Goal: Find specific page/section: Find specific page/section

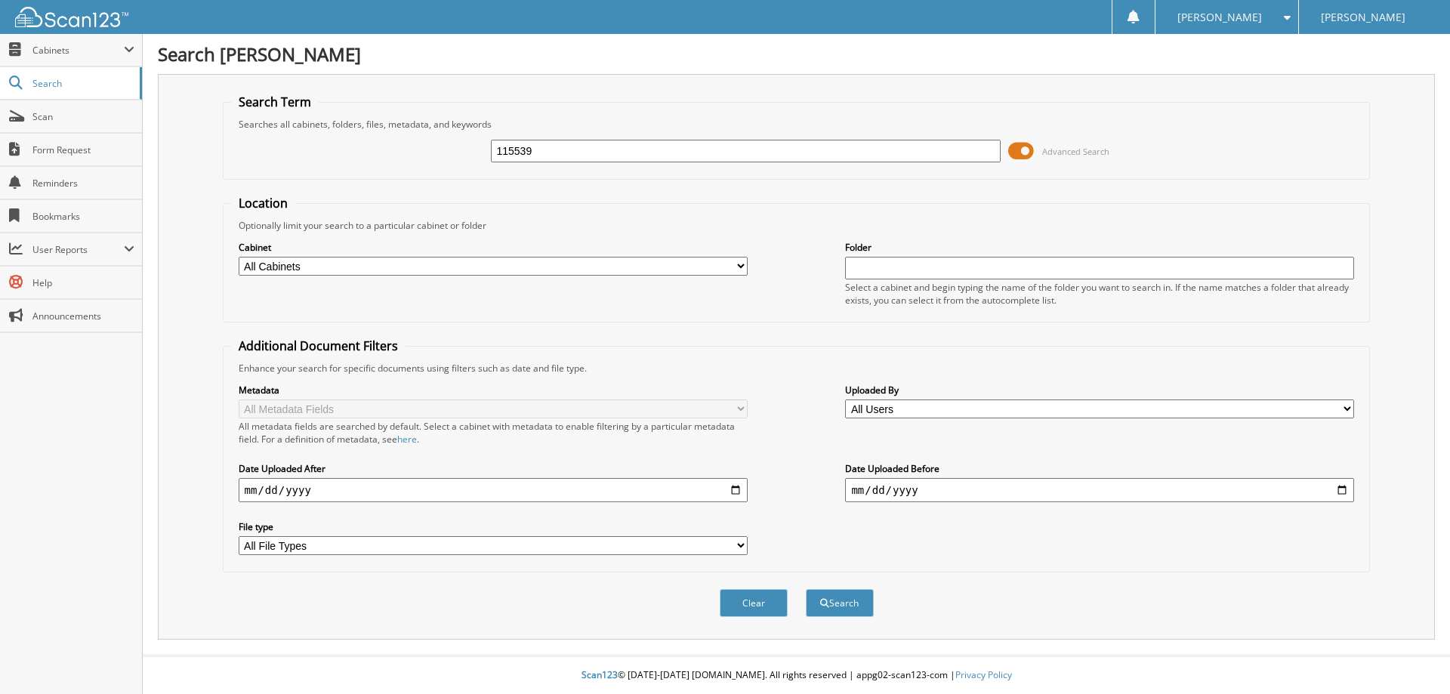
type input "115539"
click at [806, 589] on button "Search" at bounding box center [840, 603] width 68 height 28
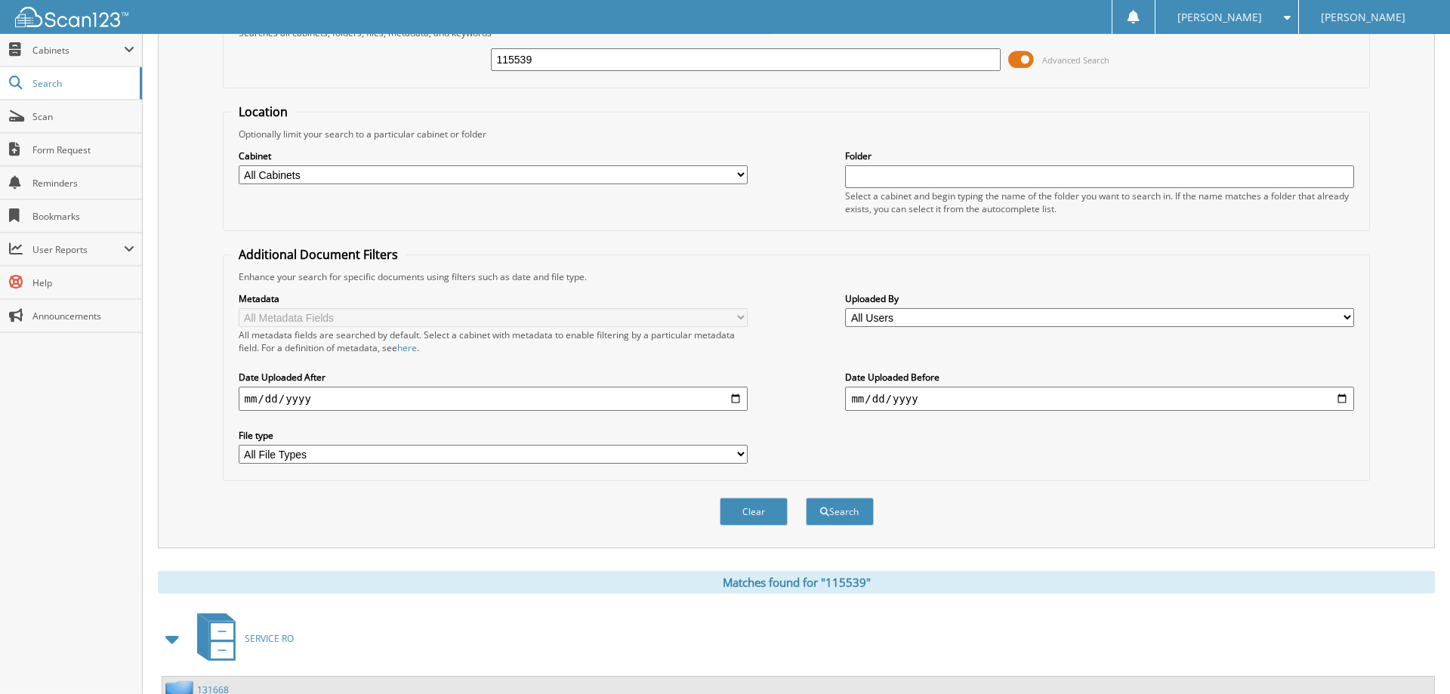
scroll to position [77, 0]
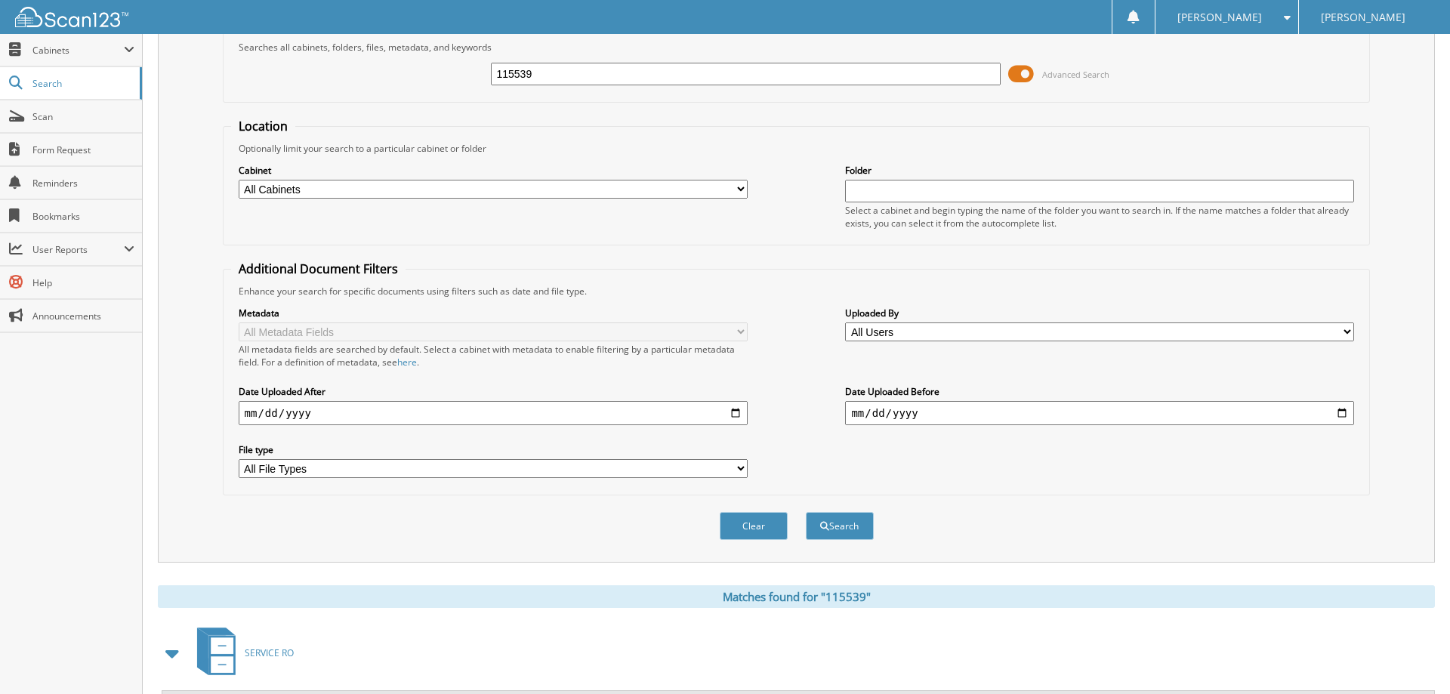
click at [239, 180] on select "All Cabinets PARTS REBATES SERVICE RO Needs Filing" at bounding box center [493, 189] width 509 height 19
select select "23501"
click option "SERVICE RO" at bounding box center [0, 0] width 0 height 0
click at [853, 540] on button "Search" at bounding box center [840, 526] width 68 height 28
